Goal: Task Accomplishment & Management: Manage account settings

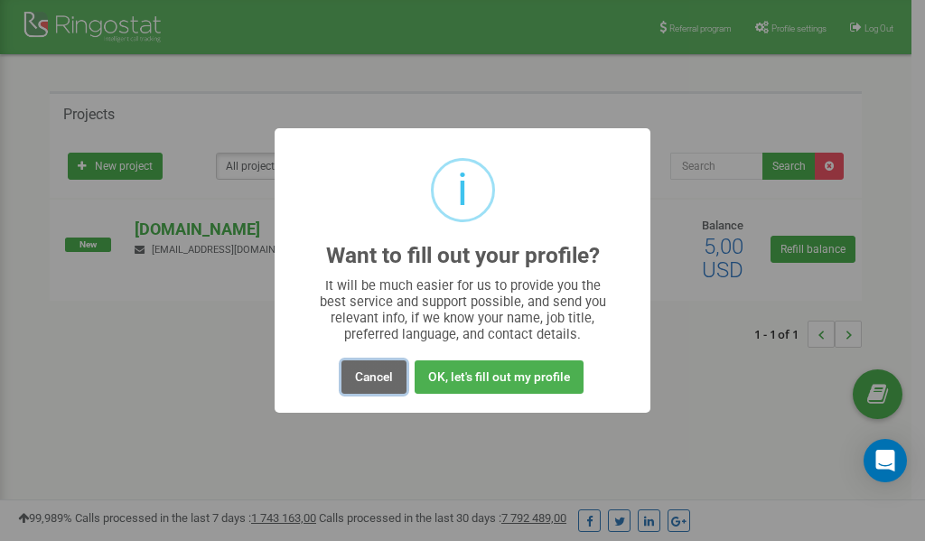
click at [375, 380] on button "Cancel" at bounding box center [373, 376] width 65 height 33
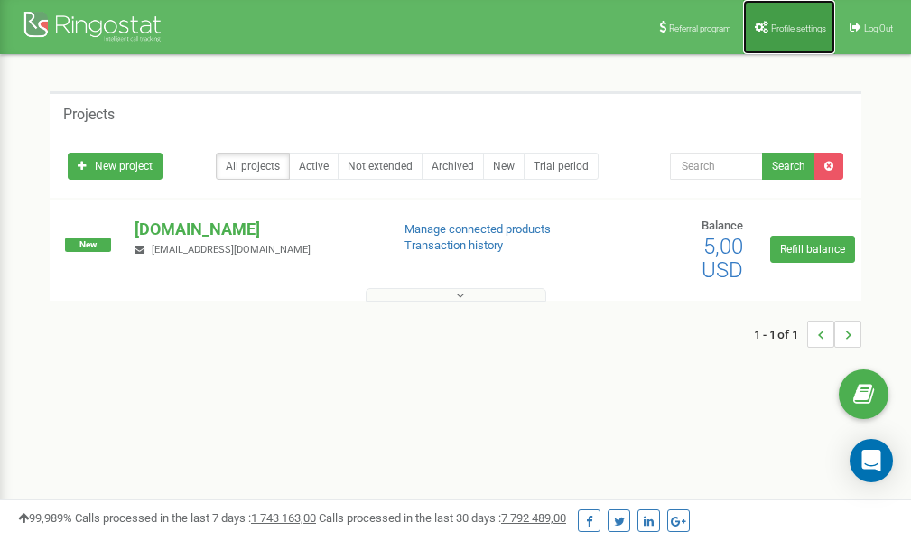
click at [791, 23] on span "Profile settings" at bounding box center [798, 28] width 55 height 10
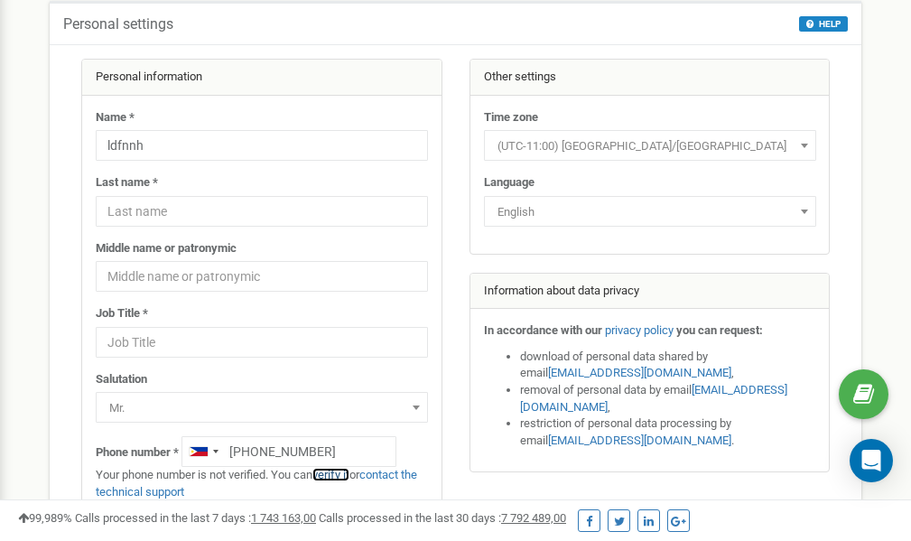
click at [337, 471] on link "verify it" at bounding box center [330, 475] width 37 height 14
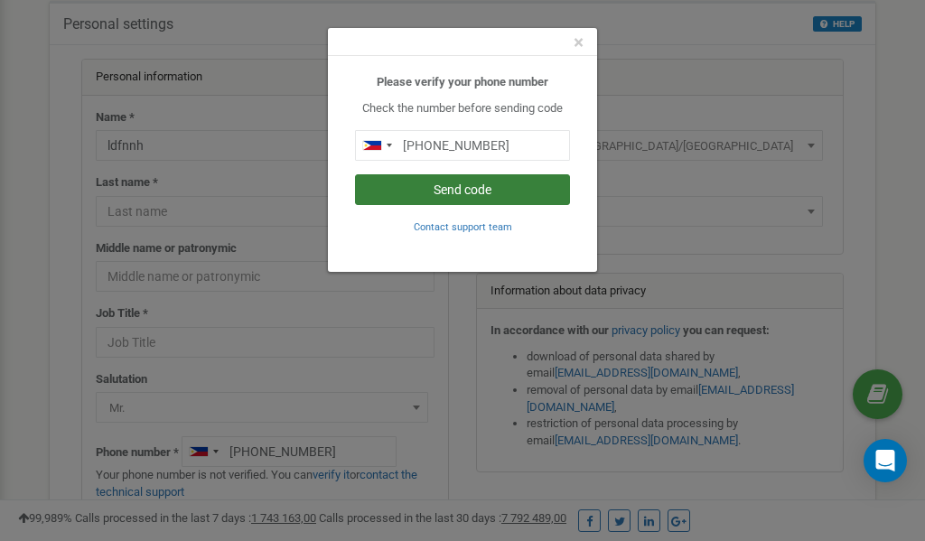
click at [435, 188] on button "Send code" at bounding box center [462, 189] width 215 height 31
